Goal: Communication & Community: Answer question/provide support

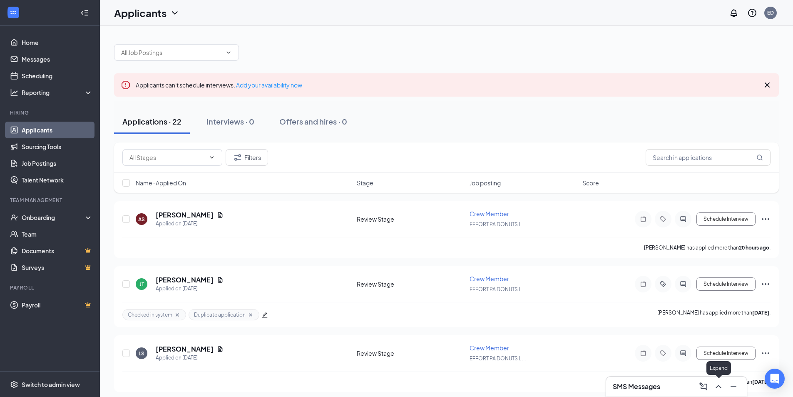
click at [718, 388] on icon "ChevronUp" at bounding box center [719, 386] width 10 height 10
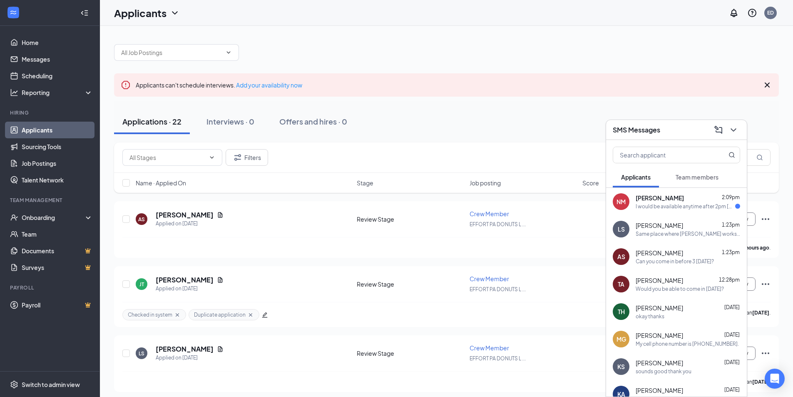
click at [663, 204] on div "I would be available anytime after 2pm [DATE] if possible" at bounding box center [686, 206] width 100 height 7
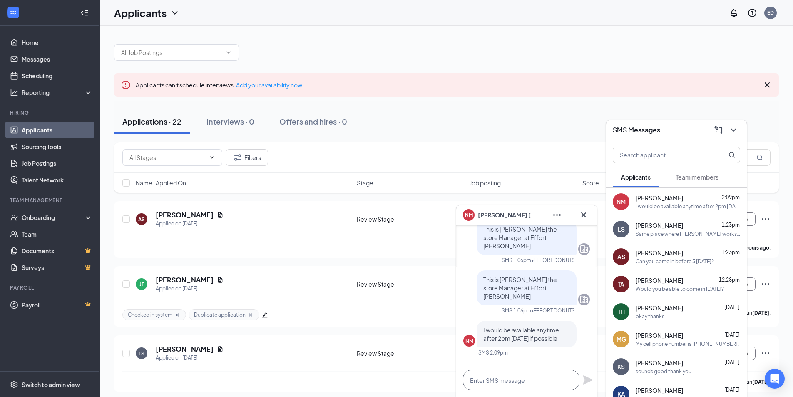
click at [491, 384] on textarea at bounding box center [521, 380] width 117 height 20
type textarea "I am here till 3 [DATE] so that's fine."
click at [593, 378] on icon "Plane" at bounding box center [588, 380] width 10 height 10
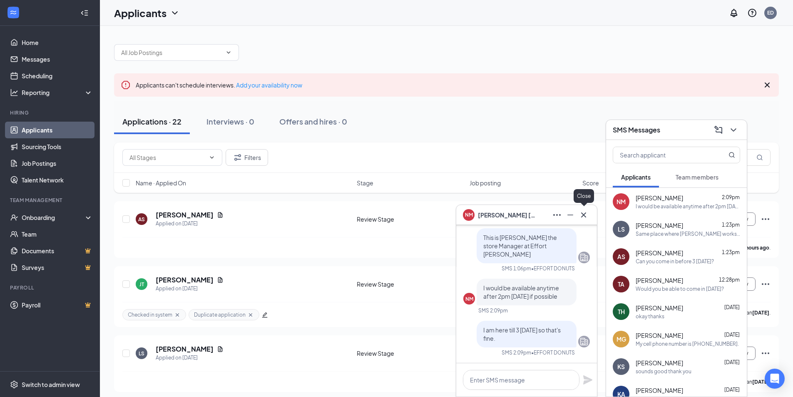
click at [584, 214] on icon "Cross" at bounding box center [584, 215] width 10 height 10
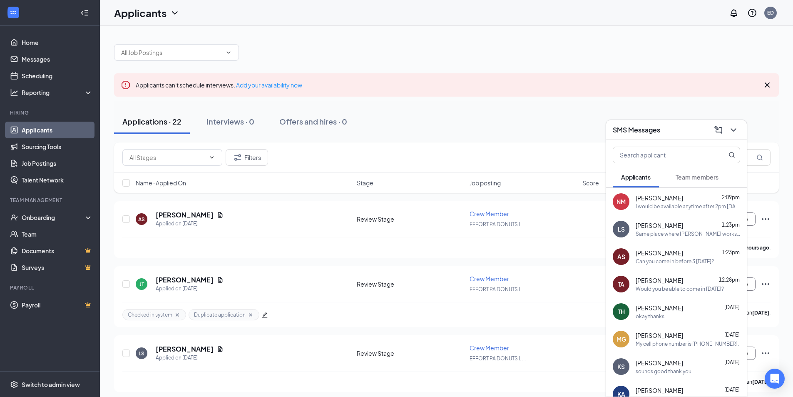
click at [660, 208] on div "Okay thank you" at bounding box center [654, 206] width 37 height 7
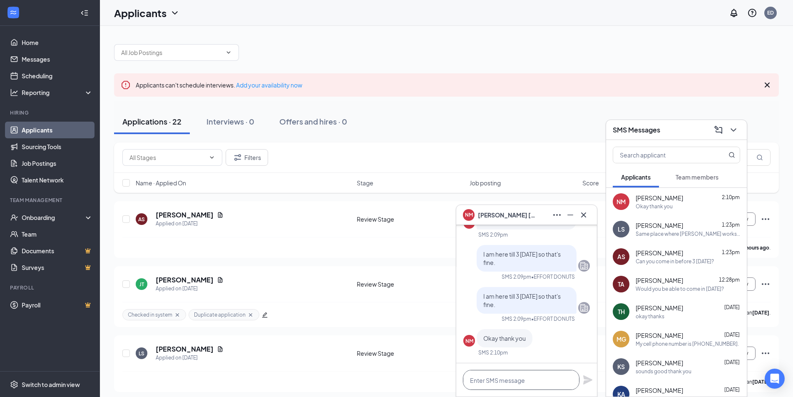
click at [487, 384] on textarea at bounding box center [521, 380] width 117 height 20
type textarea "Your welcome"
click at [590, 379] on icon "Plane" at bounding box center [587, 379] width 9 height 9
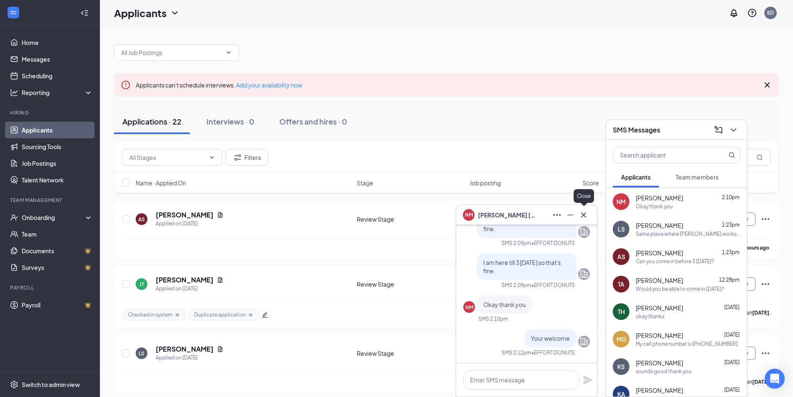
click at [582, 214] on icon "Cross" at bounding box center [584, 215] width 10 height 10
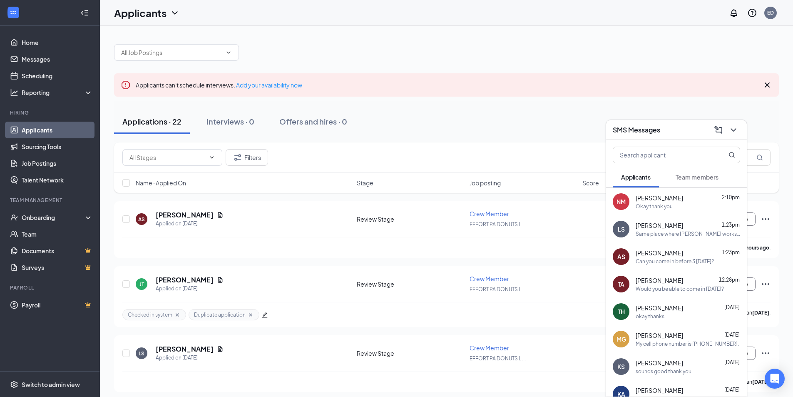
click at [534, 79] on div "Applicants can't schedule interviews. Add your availability now" at bounding box center [446, 84] width 665 height 23
click at [730, 131] on icon "ChevronDown" at bounding box center [734, 130] width 10 height 10
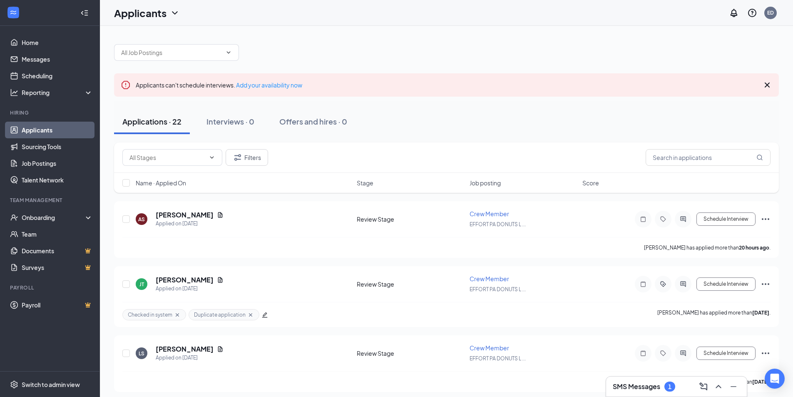
click at [423, 120] on div "Applications · 22 Interviews · 0 Offers and hires · 0" at bounding box center [446, 121] width 665 height 25
